Goal: Check status: Check status

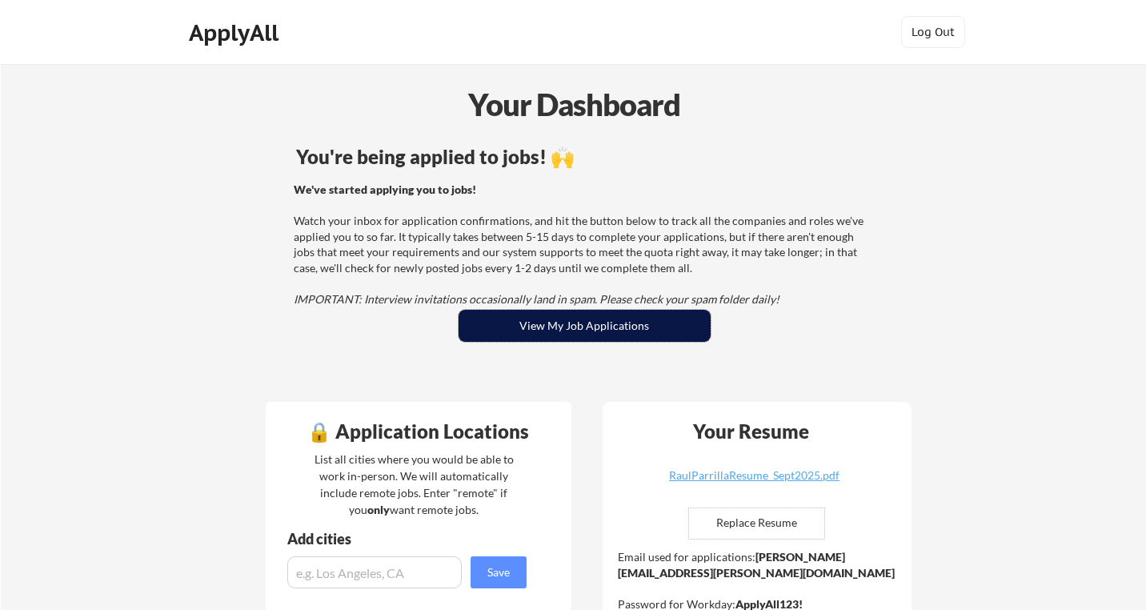
click at [566, 324] on button "View My Job Applications" at bounding box center [585, 326] width 252 height 32
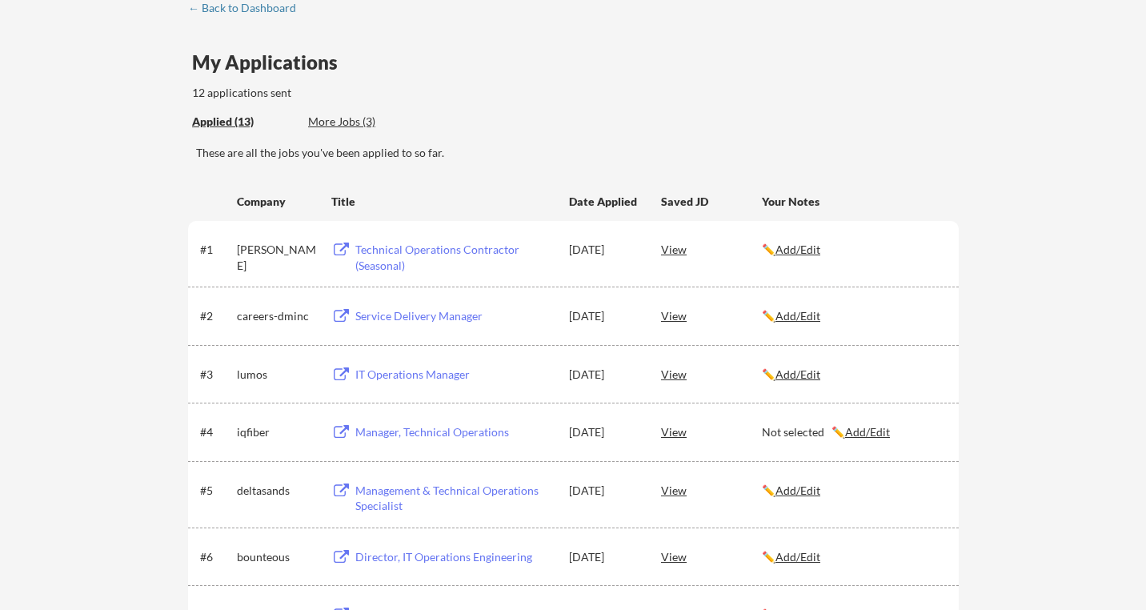
scroll to position [86, 0]
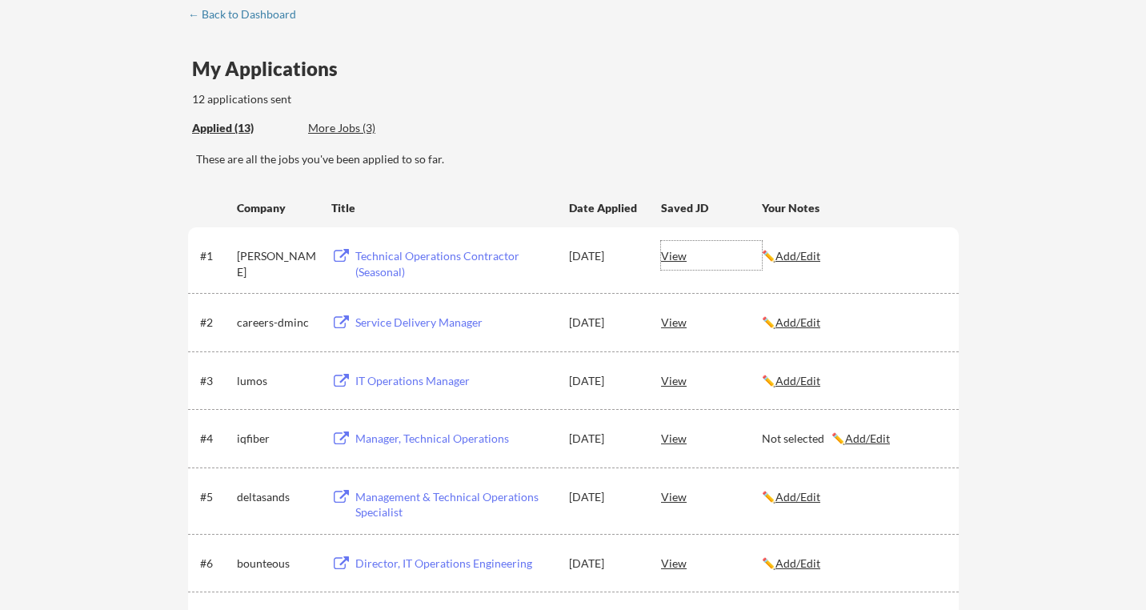
click at [674, 256] on div "View" at bounding box center [711, 255] width 101 height 29
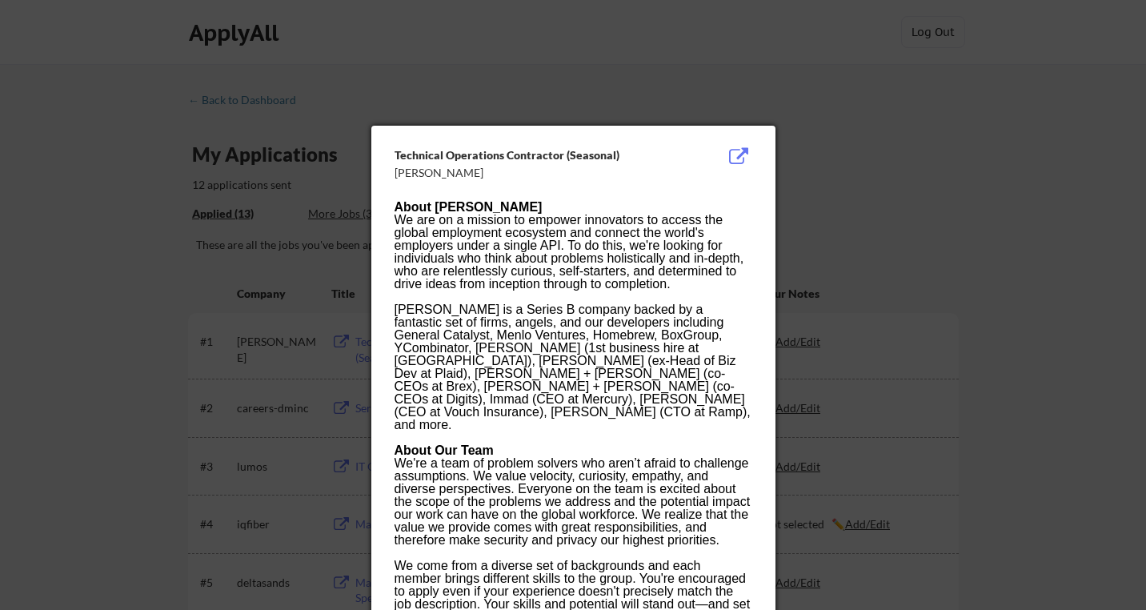
scroll to position [0, 0]
click at [752, 67] on div at bounding box center [573, 305] width 1146 height 610
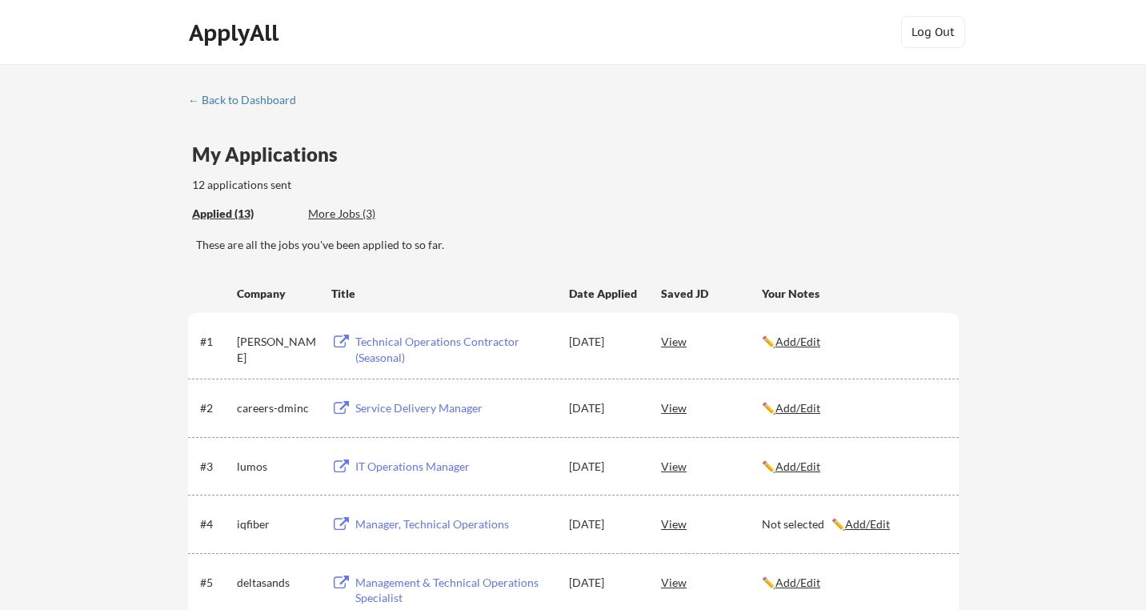
click at [232, 95] on div "← Back to Dashboard" at bounding box center [248, 99] width 120 height 11
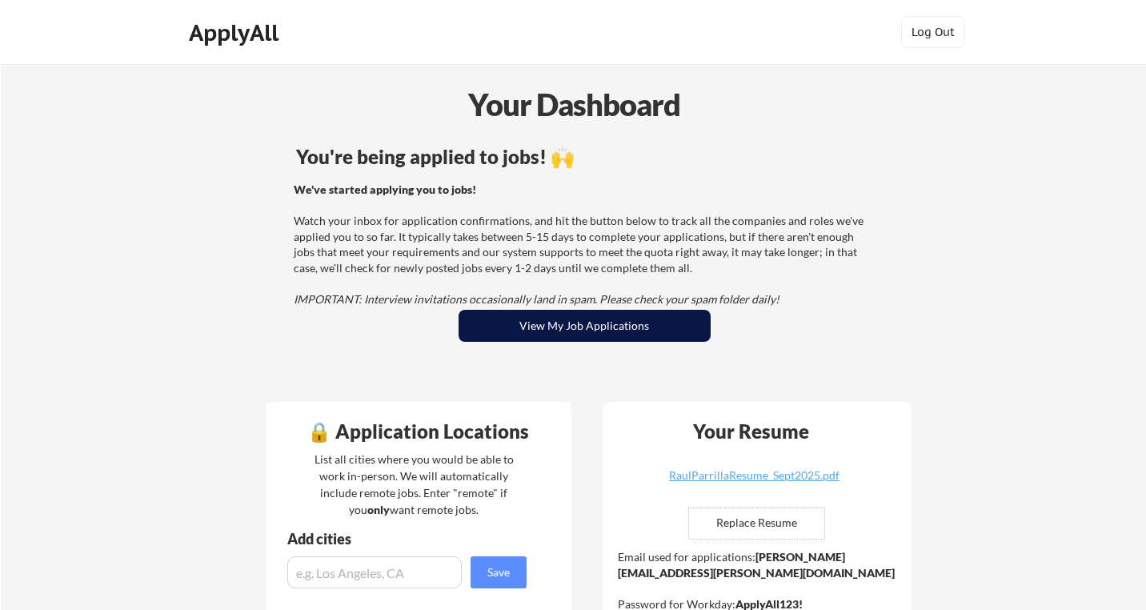
click at [593, 331] on button "View My Job Applications" at bounding box center [585, 326] width 252 height 32
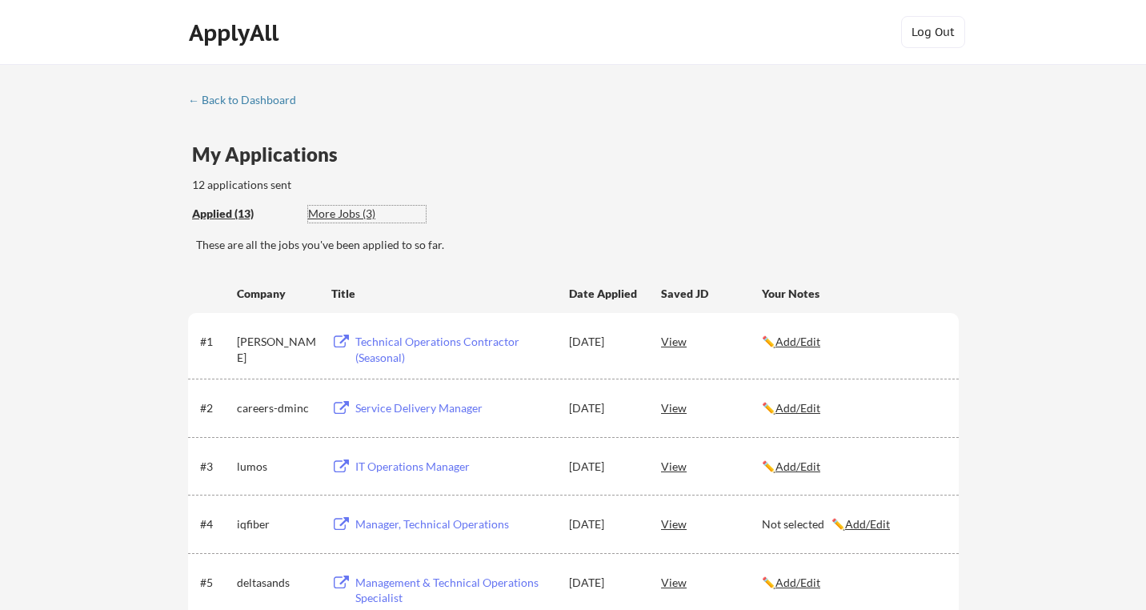
click at [352, 211] on div "More Jobs (3)" at bounding box center [367, 214] width 118 height 16
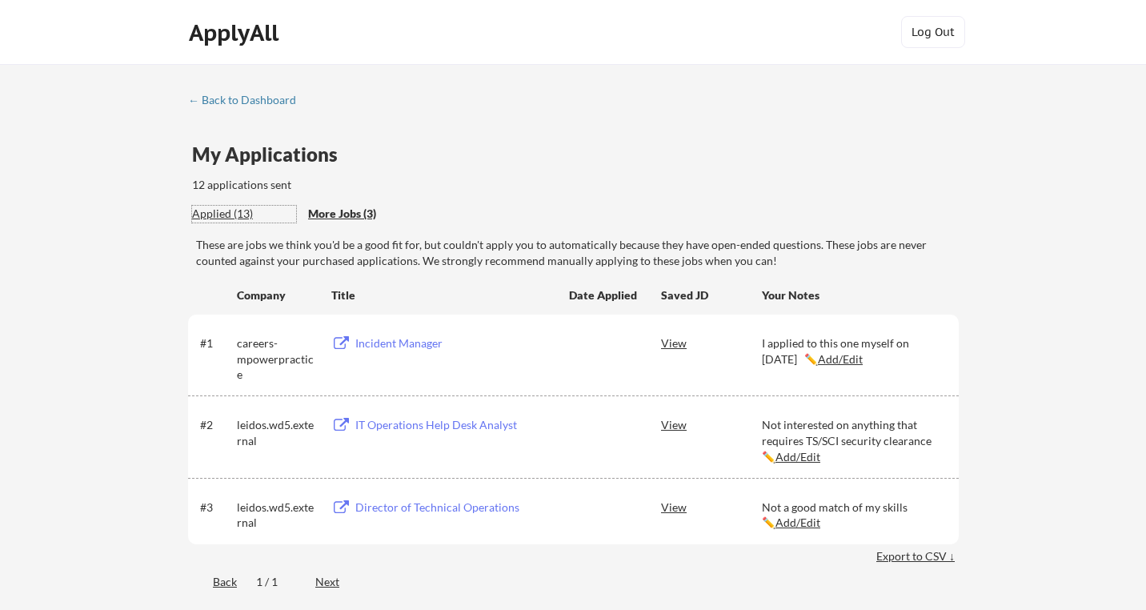
click at [235, 208] on div "Applied (13)" at bounding box center [244, 214] width 104 height 16
